Goal: Find contact information: Find contact information

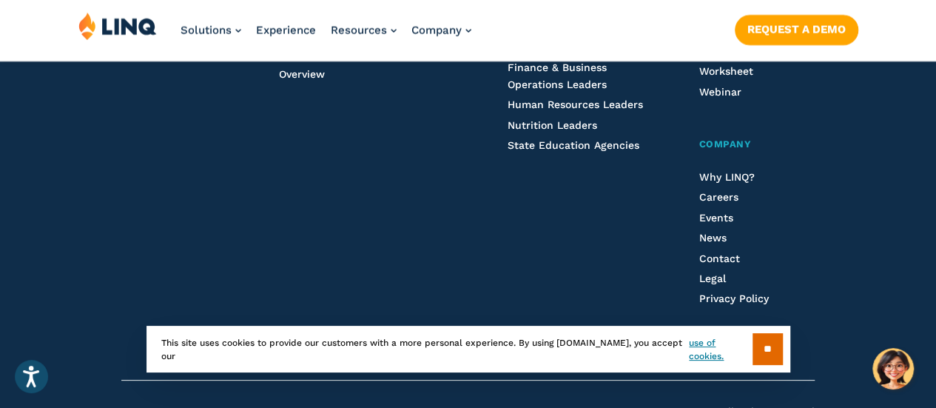
scroll to position [1735, 0]
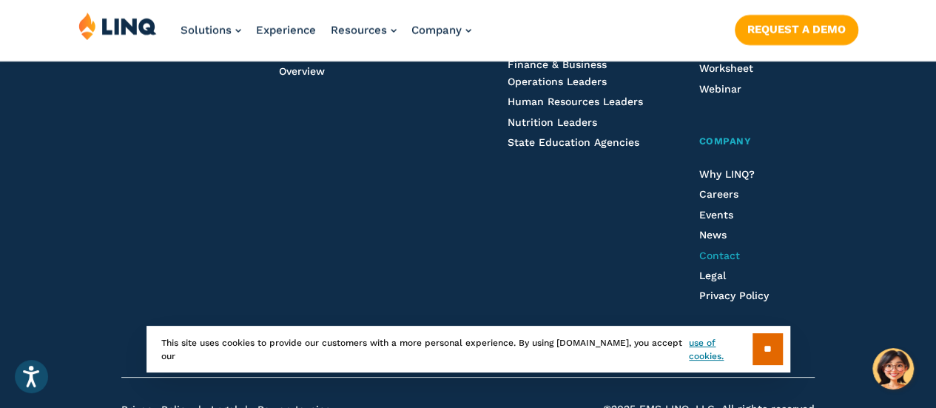
click at [730, 249] on span "Contact" at bounding box center [719, 255] width 41 height 12
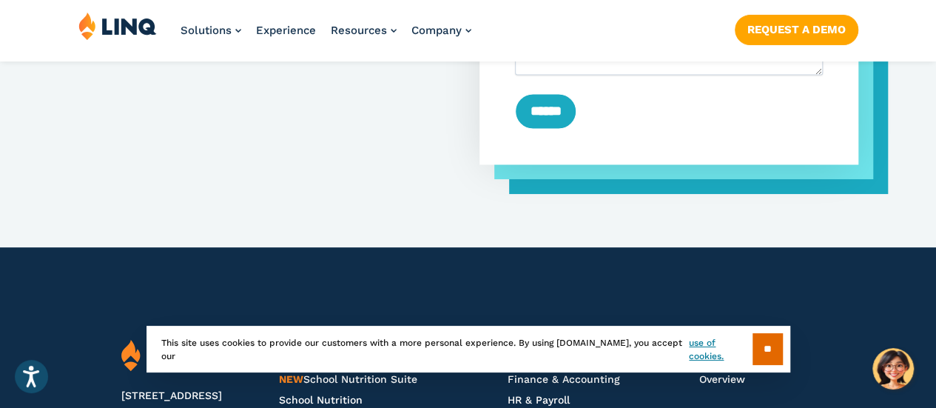
scroll to position [1198, 0]
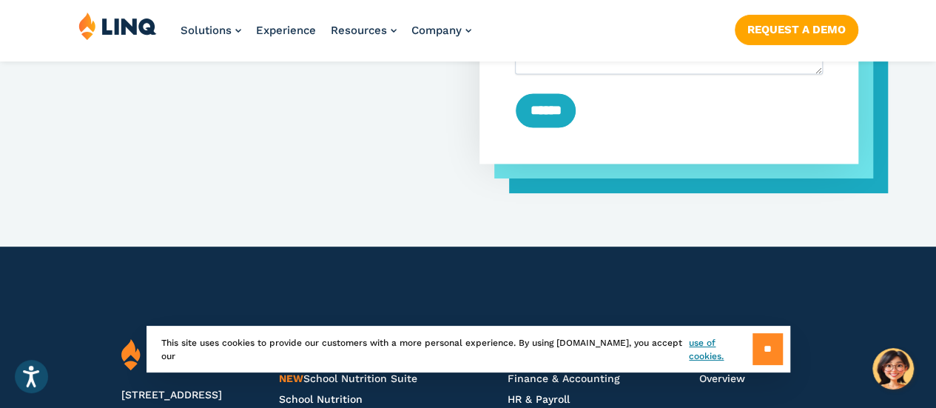
click at [765, 352] on input "**" at bounding box center [768, 349] width 30 height 32
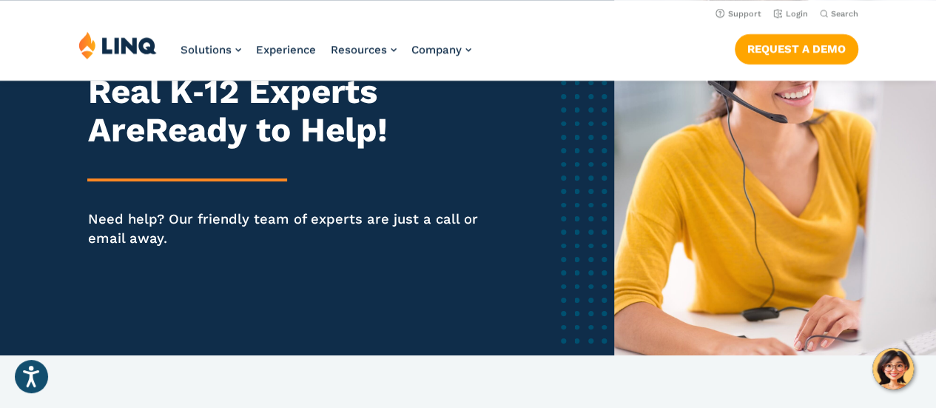
scroll to position [0, 0]
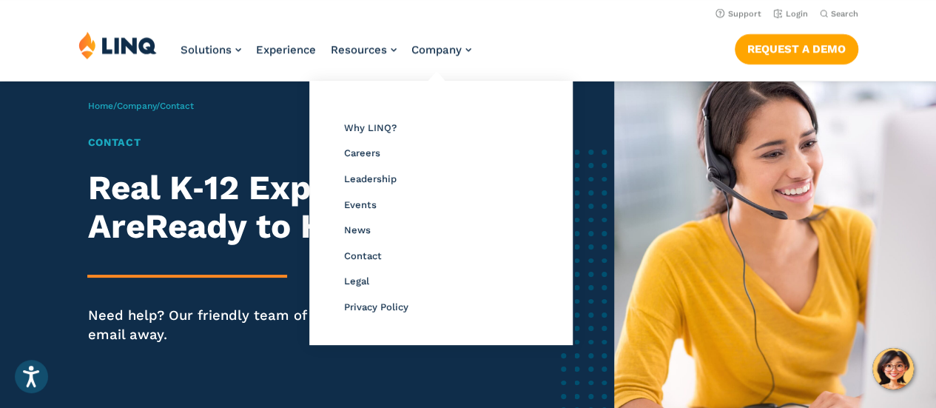
click at [449, 81] on ul "Overview Why LINQ? Careers Leadership Events News Contact Legal Privacy Policy" at bounding box center [441, 213] width 264 height 264
click at [377, 255] on span "Contact" at bounding box center [363, 255] width 38 height 11
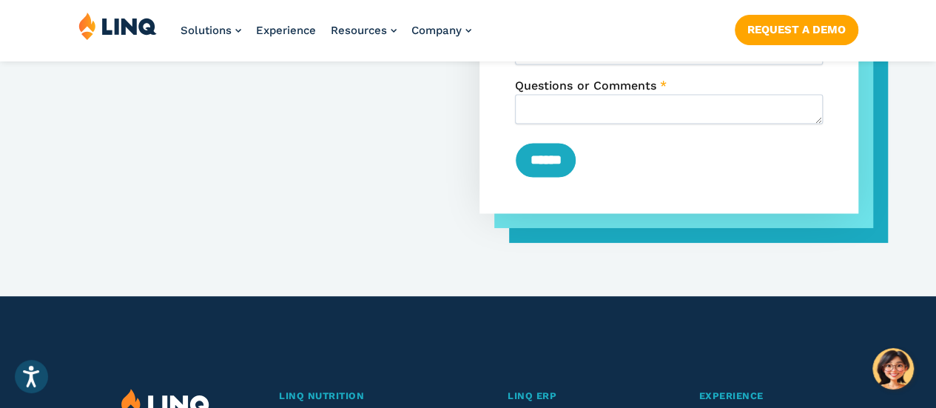
scroll to position [1150, 0]
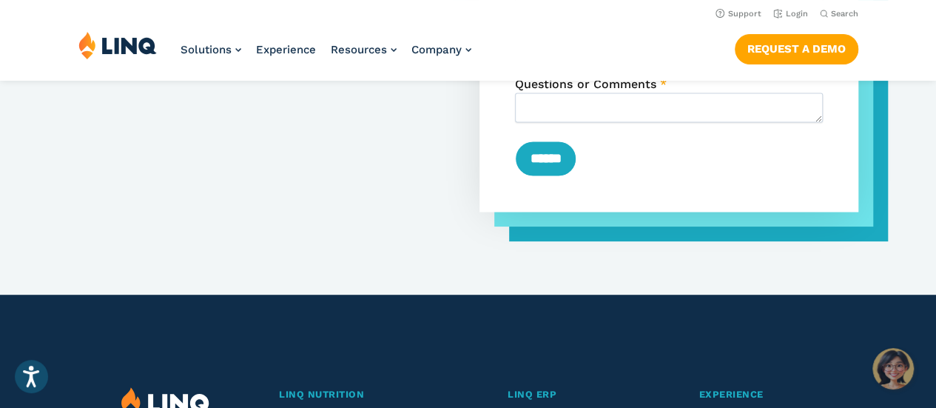
click at [894, 369] on img "Hello, have a question? Let’s chat." at bounding box center [893, 368] width 41 height 41
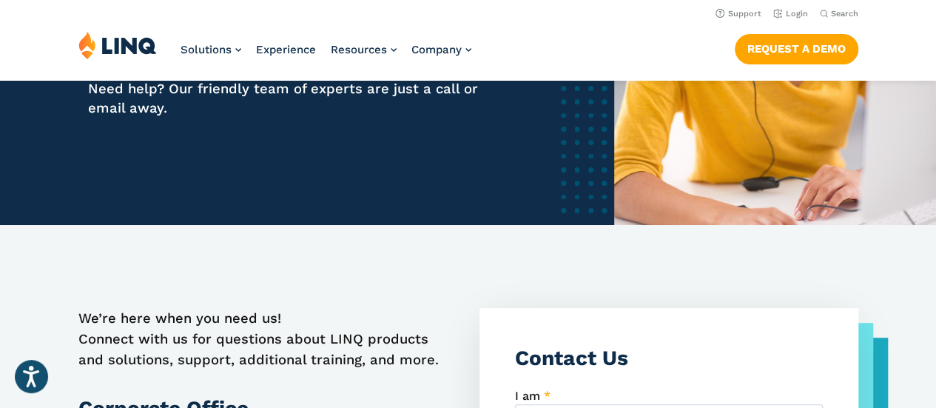
scroll to position [0, 0]
